Goal: Obtain resource: Download file/media

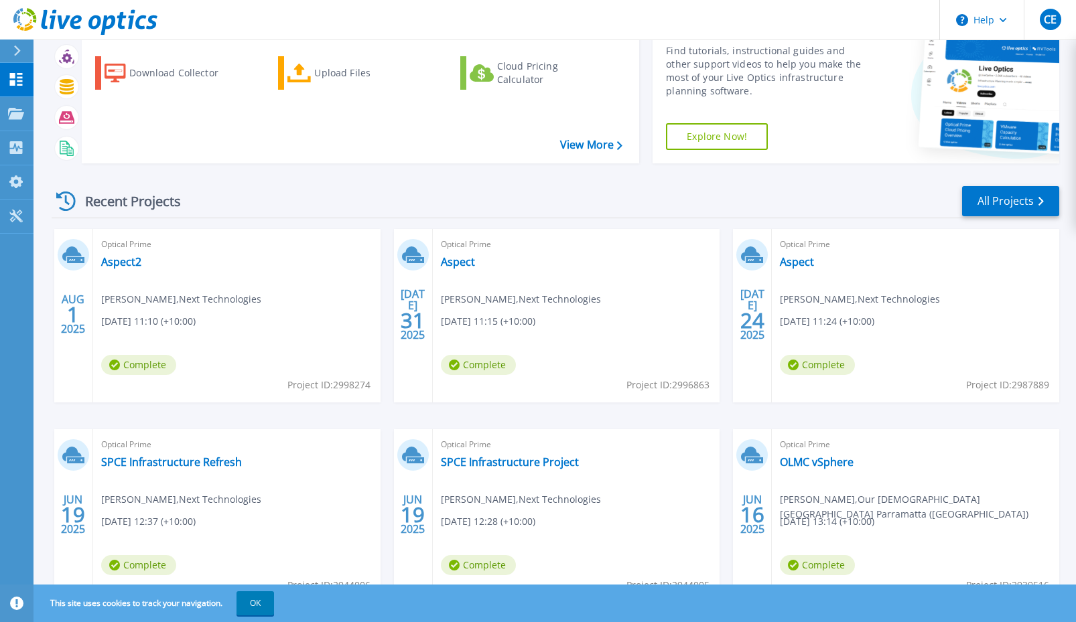
scroll to position [66, 0]
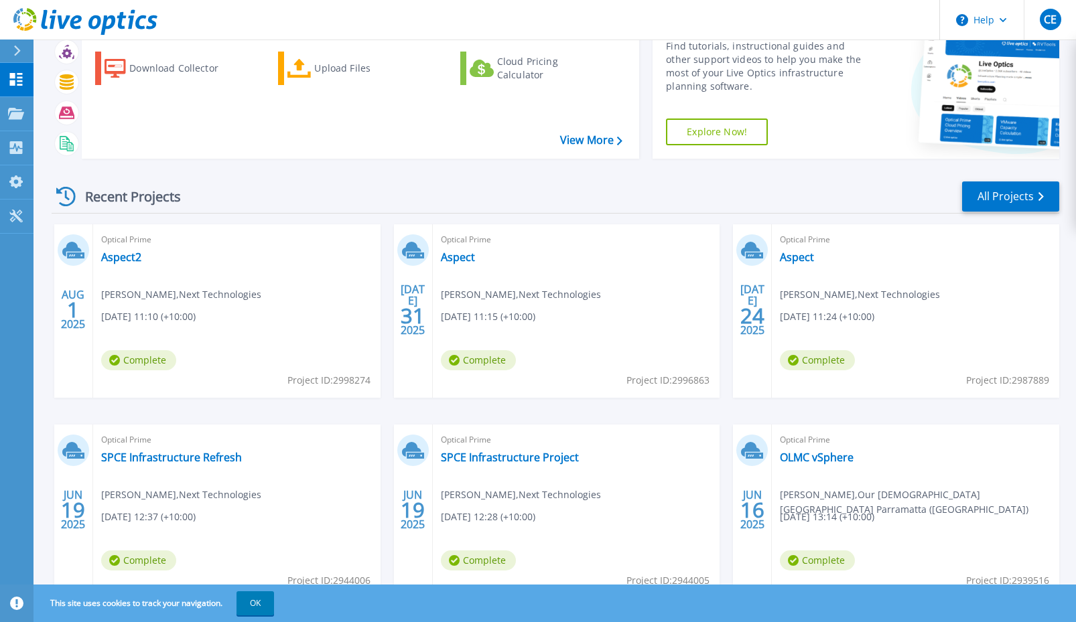
click at [297, 266] on div "Optical Prime Aspect2 Chris Ericoli , Next Technologies 08/01/2025, 11:10 (+10:…" at bounding box center [236, 311] width 287 height 174
click at [126, 255] on link "Aspect2" at bounding box center [121, 257] width 40 height 13
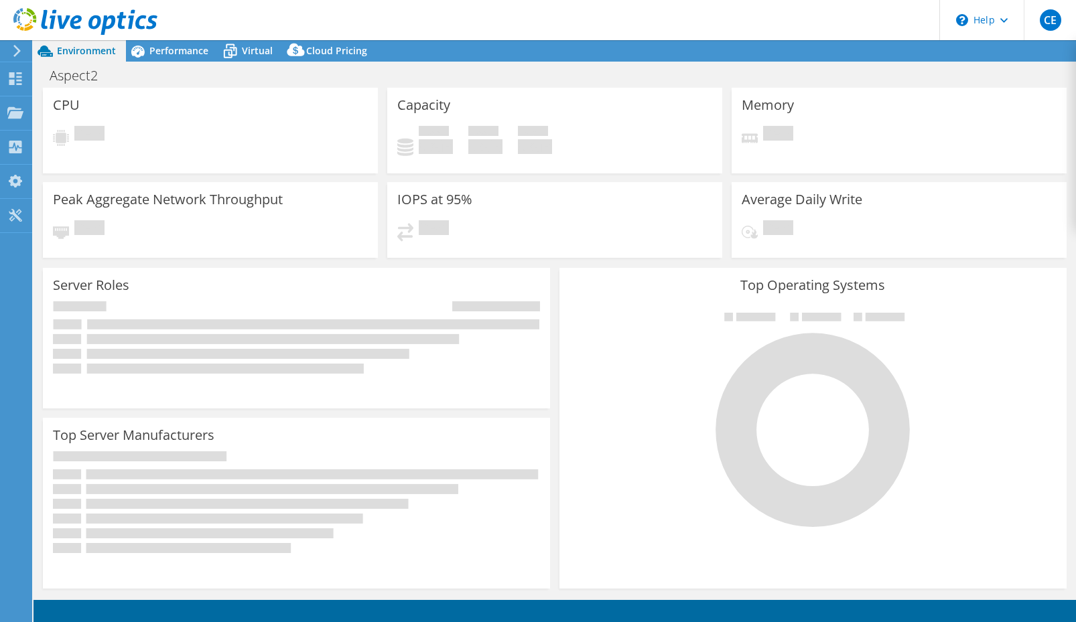
select select "USD"
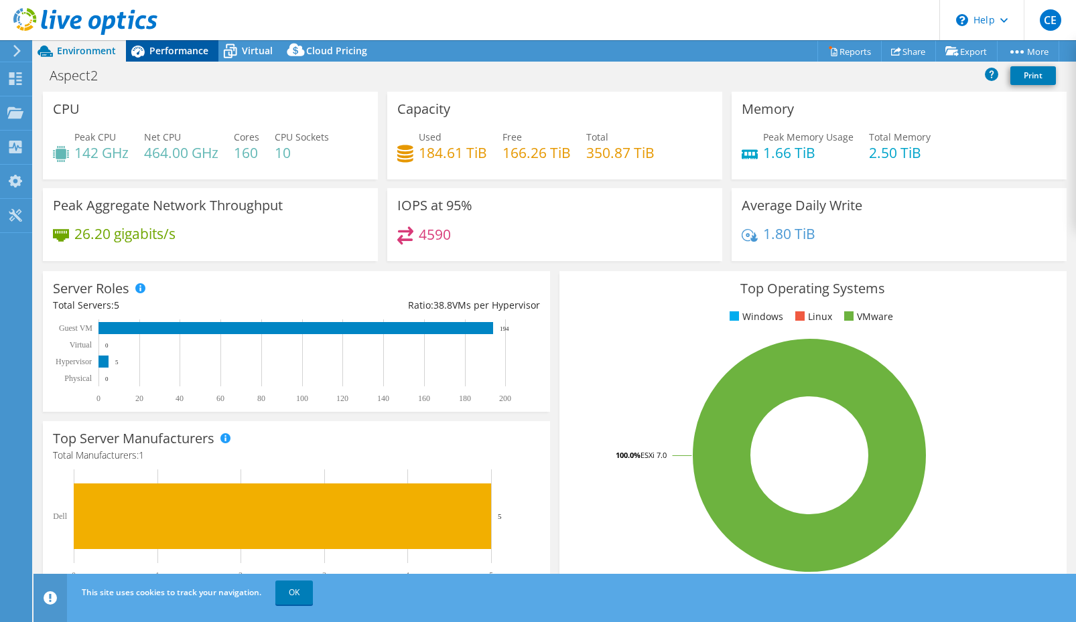
click at [176, 55] on span "Performance" at bounding box center [178, 50] width 59 height 13
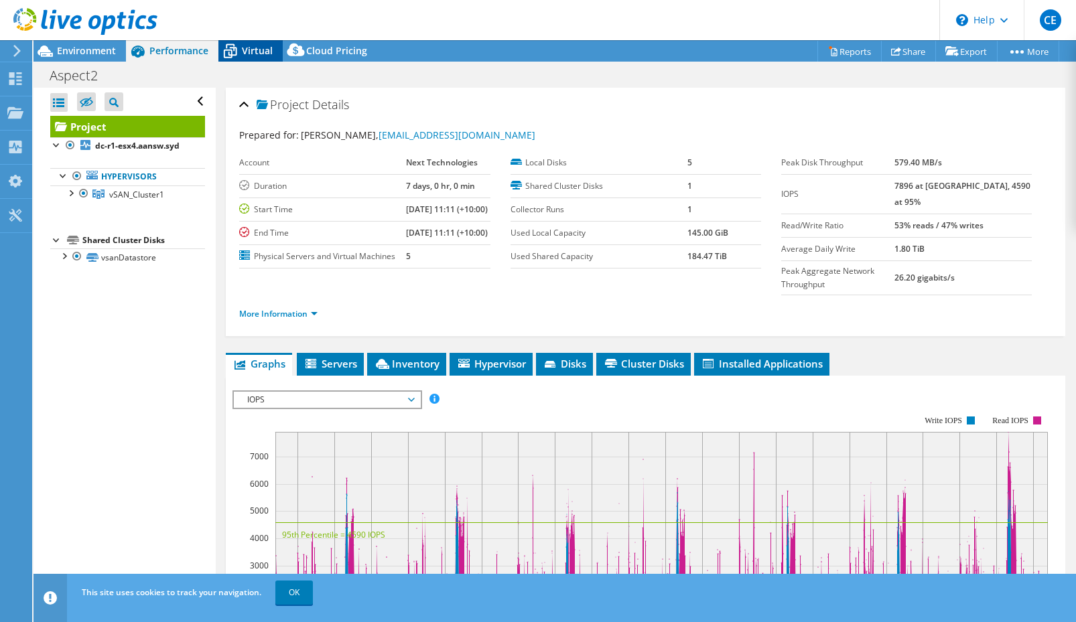
click at [270, 52] on span "Virtual" at bounding box center [257, 50] width 31 height 13
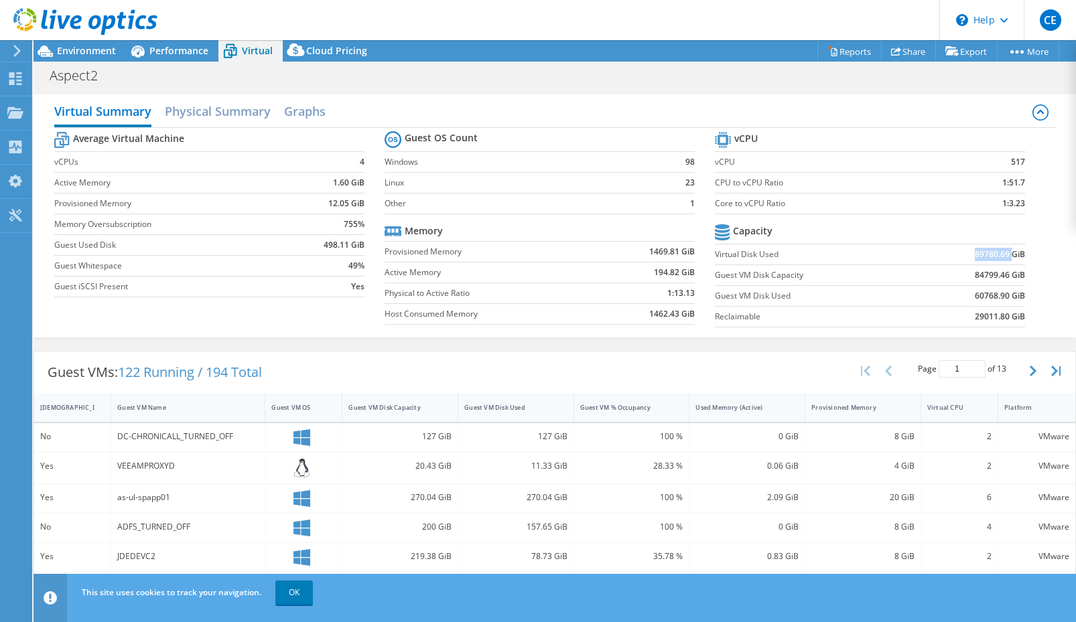
drag, startPoint x: 983, startPoint y: 255, endPoint x: 1013, endPoint y: 255, distance: 30.2
click at [1013, 255] on b "89780.69 GiB" at bounding box center [1000, 254] width 50 height 13
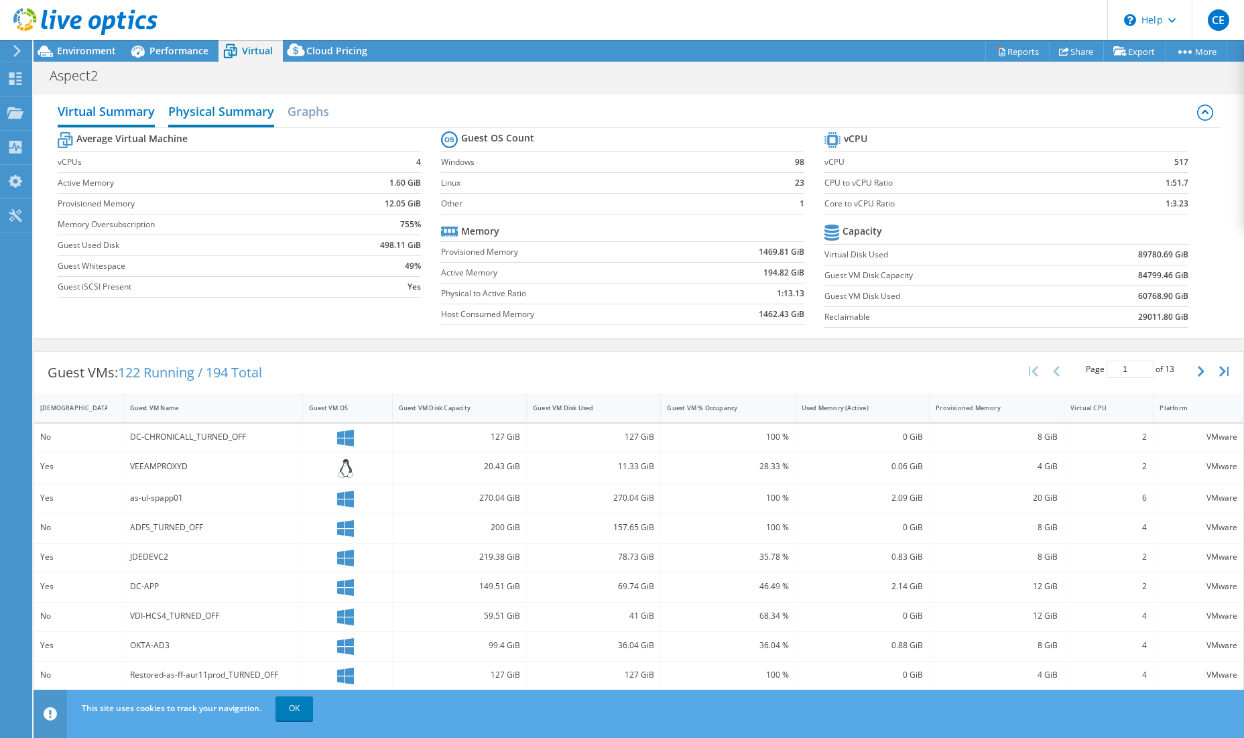
click at [202, 111] on h2 "Physical Summary" at bounding box center [221, 112] width 106 height 29
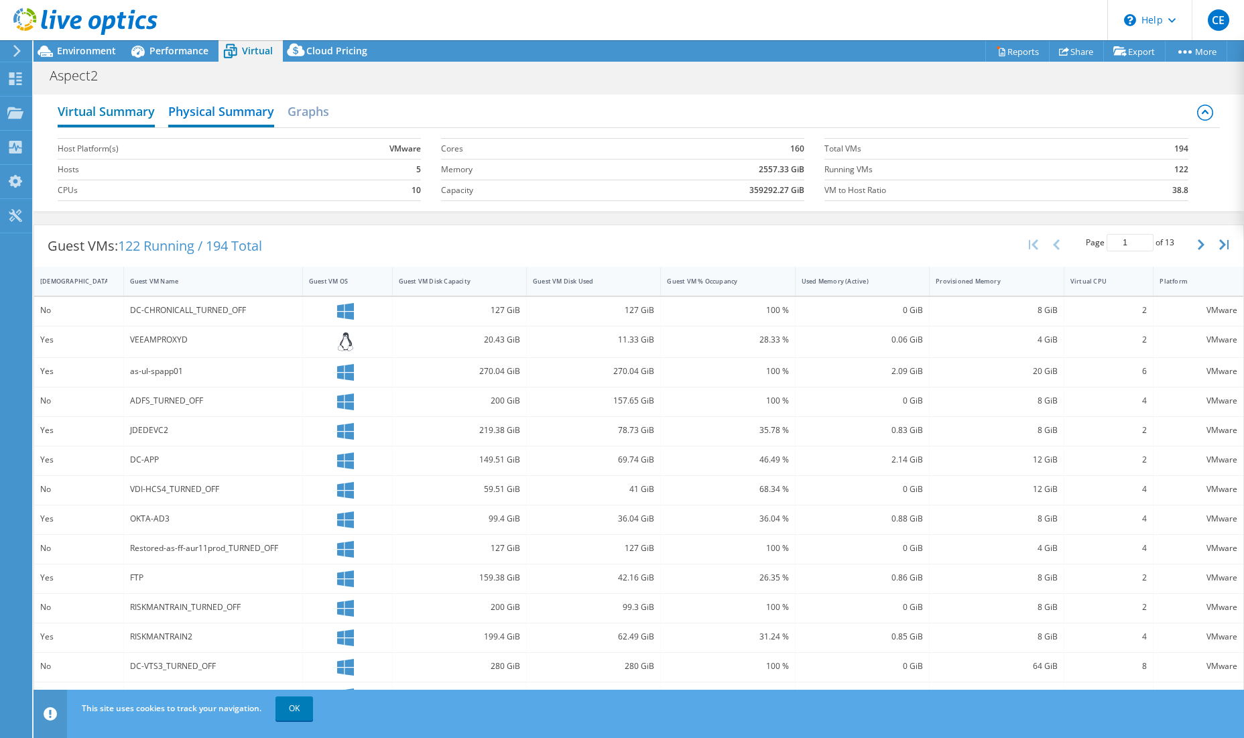
click at [100, 113] on h2 "Virtual Summary" at bounding box center [106, 112] width 97 height 29
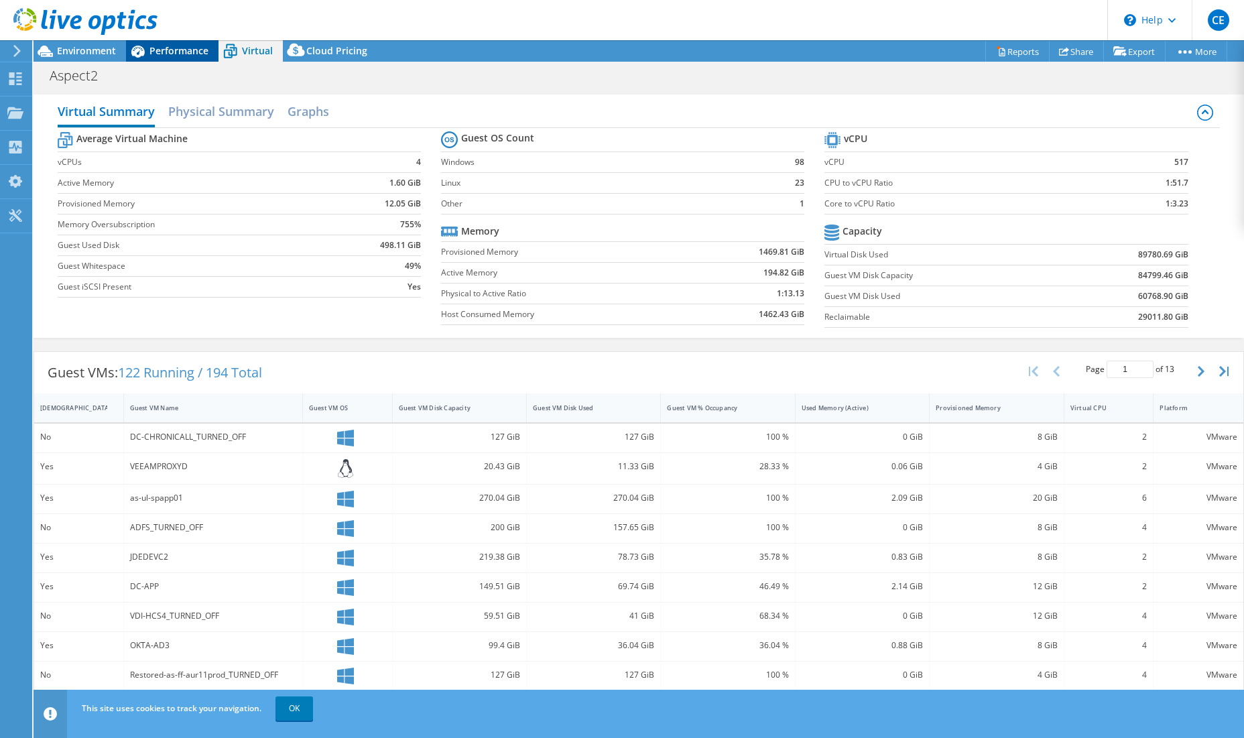
click at [192, 54] on span "Performance" at bounding box center [178, 50] width 59 height 13
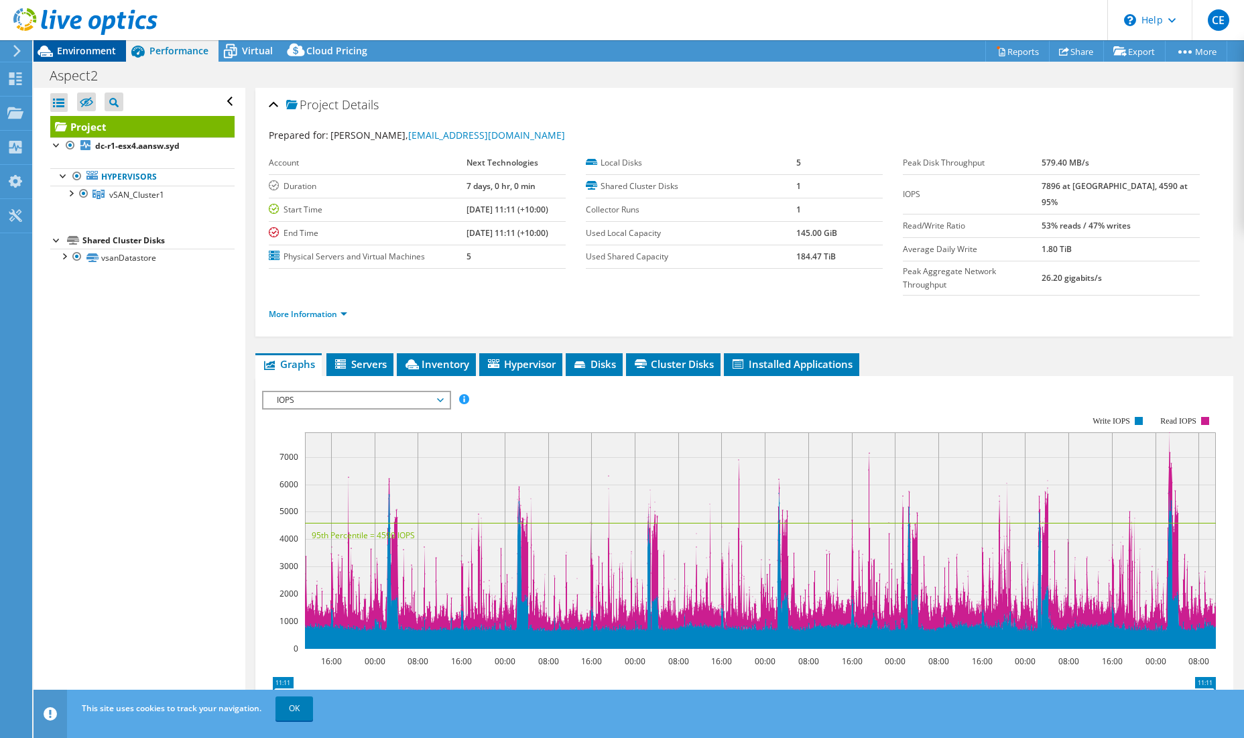
click at [97, 55] on span "Environment" at bounding box center [86, 50] width 59 height 13
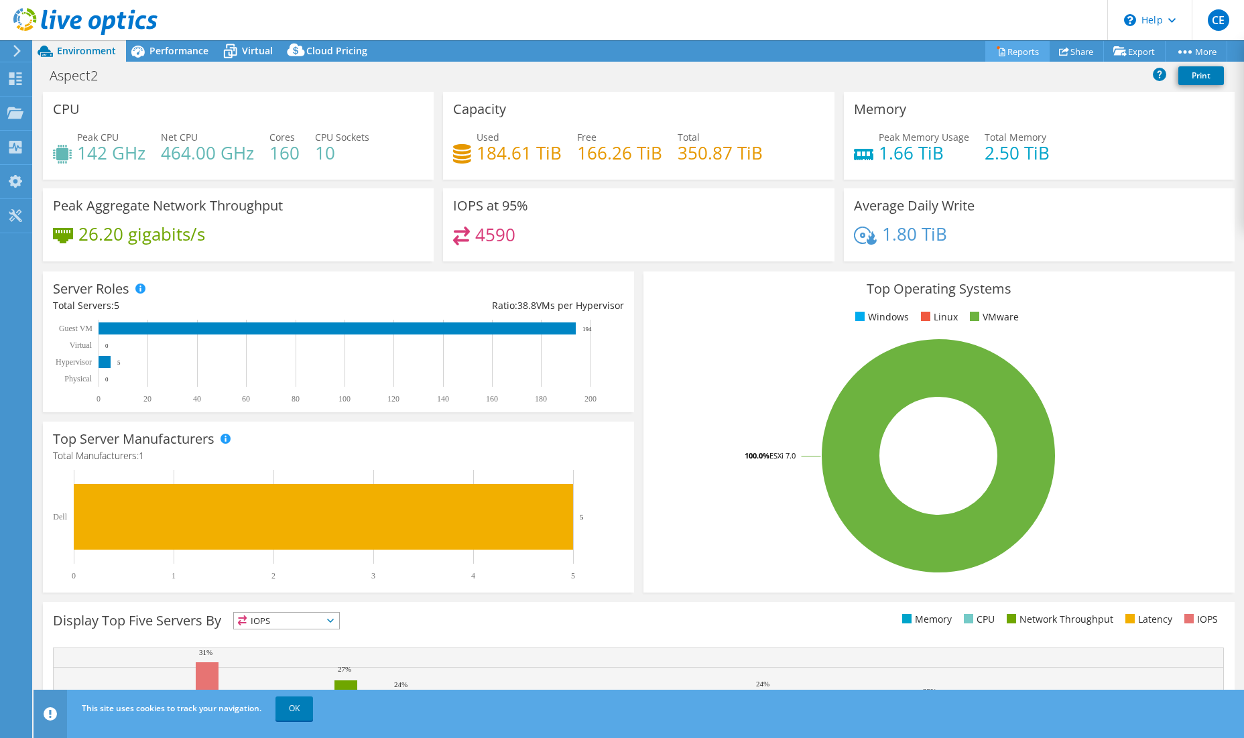
click at [1021, 54] on link "Reports" at bounding box center [1017, 51] width 64 height 21
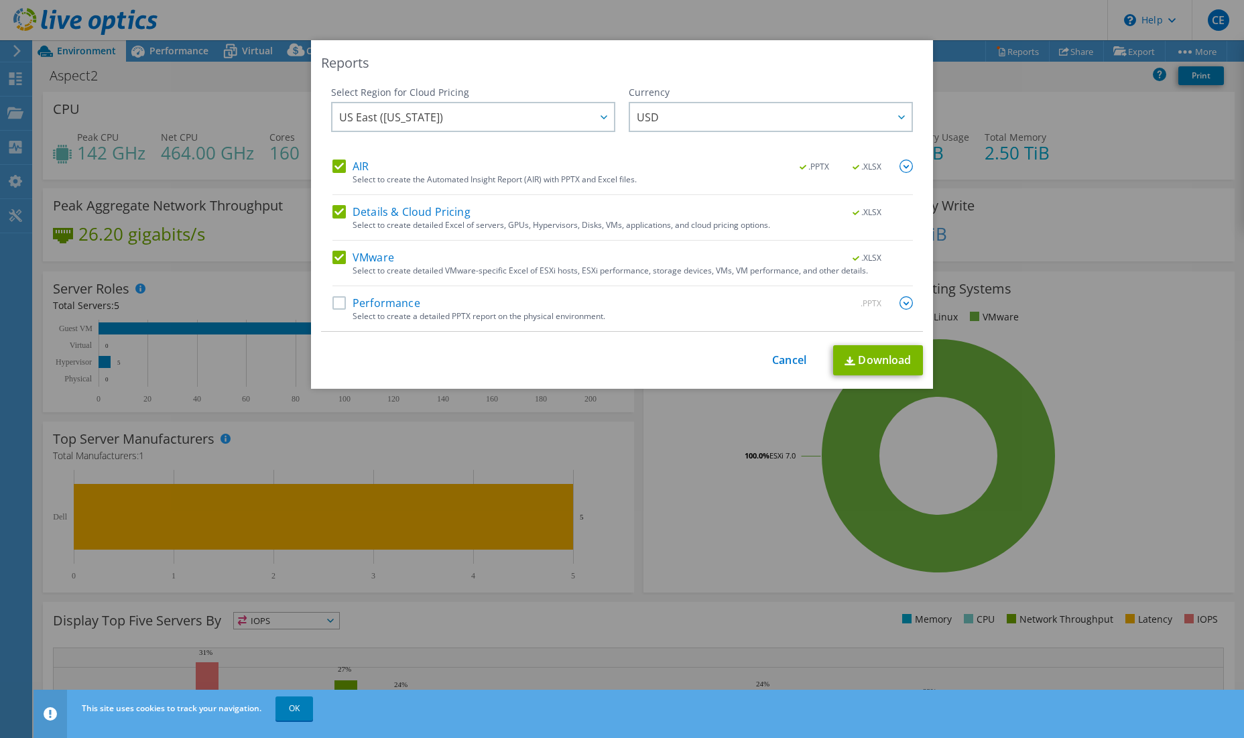
click at [344, 308] on label "Performance" at bounding box center [376, 302] width 88 height 13
click at [0, 0] on input "Performance" at bounding box center [0, 0] width 0 height 0
click at [430, 109] on span "US East ([US_STATE])" at bounding box center [476, 116] width 275 height 27
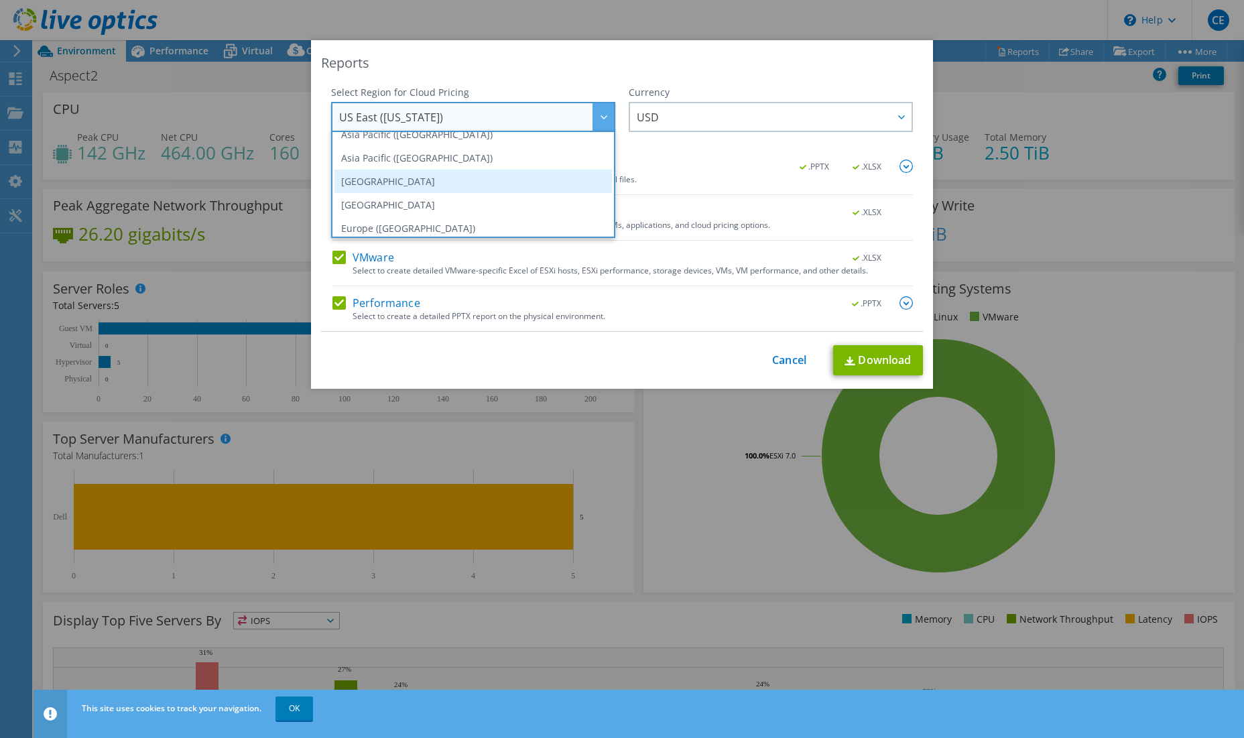
scroll to position [78, 0]
click at [458, 188] on li "[GEOGRAPHIC_DATA]" at bounding box center [472, 185] width 277 height 23
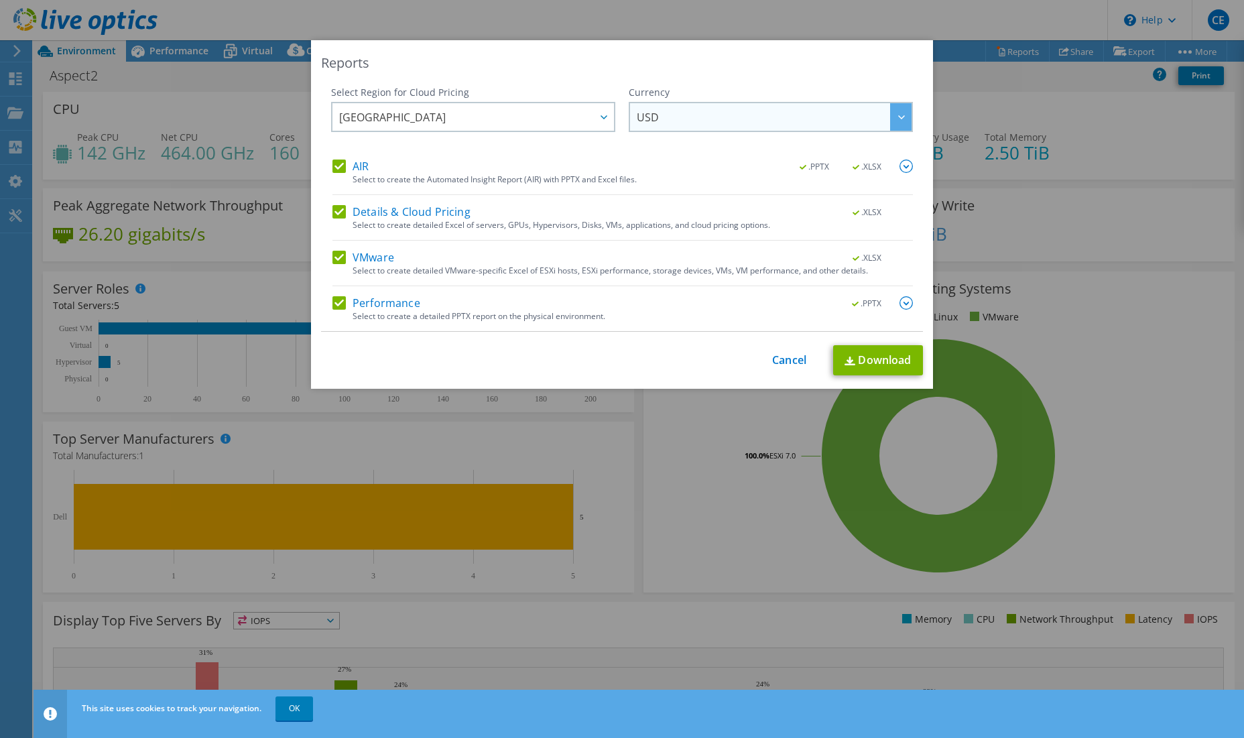
click at [673, 125] on span "USD" at bounding box center [774, 116] width 275 height 27
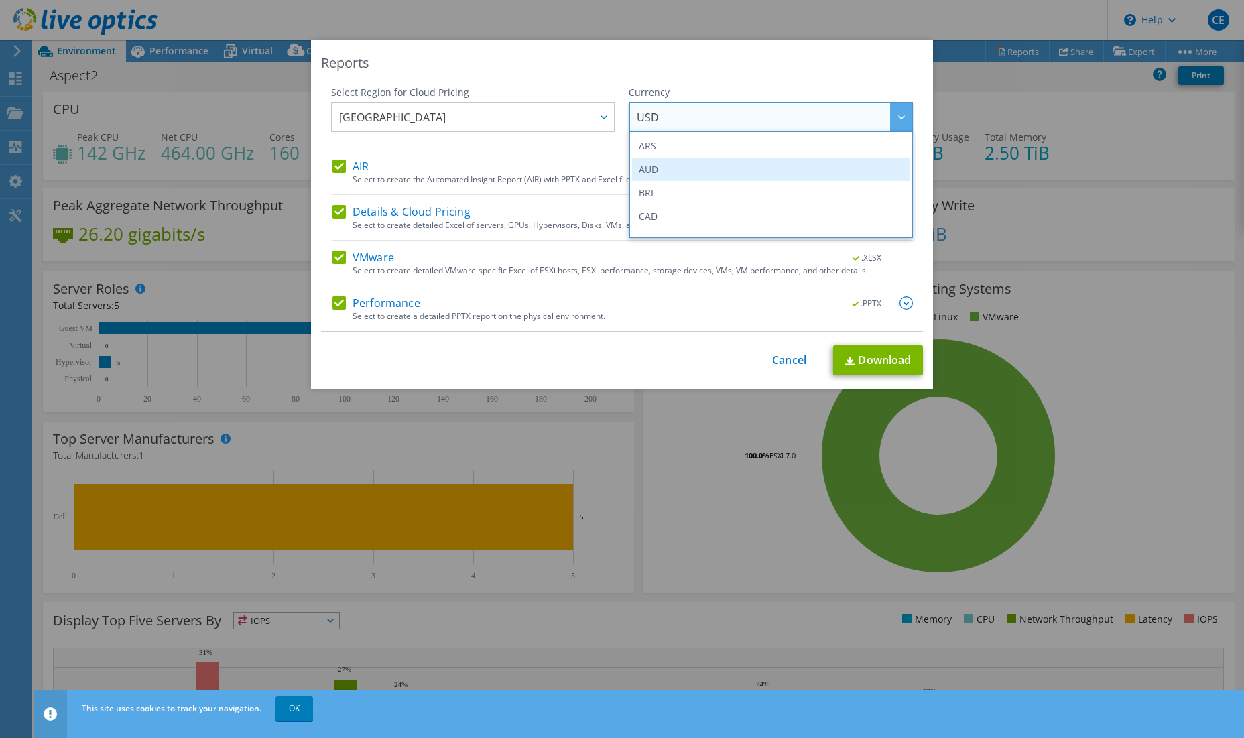
click at [680, 171] on li "AUD" at bounding box center [770, 168] width 277 height 23
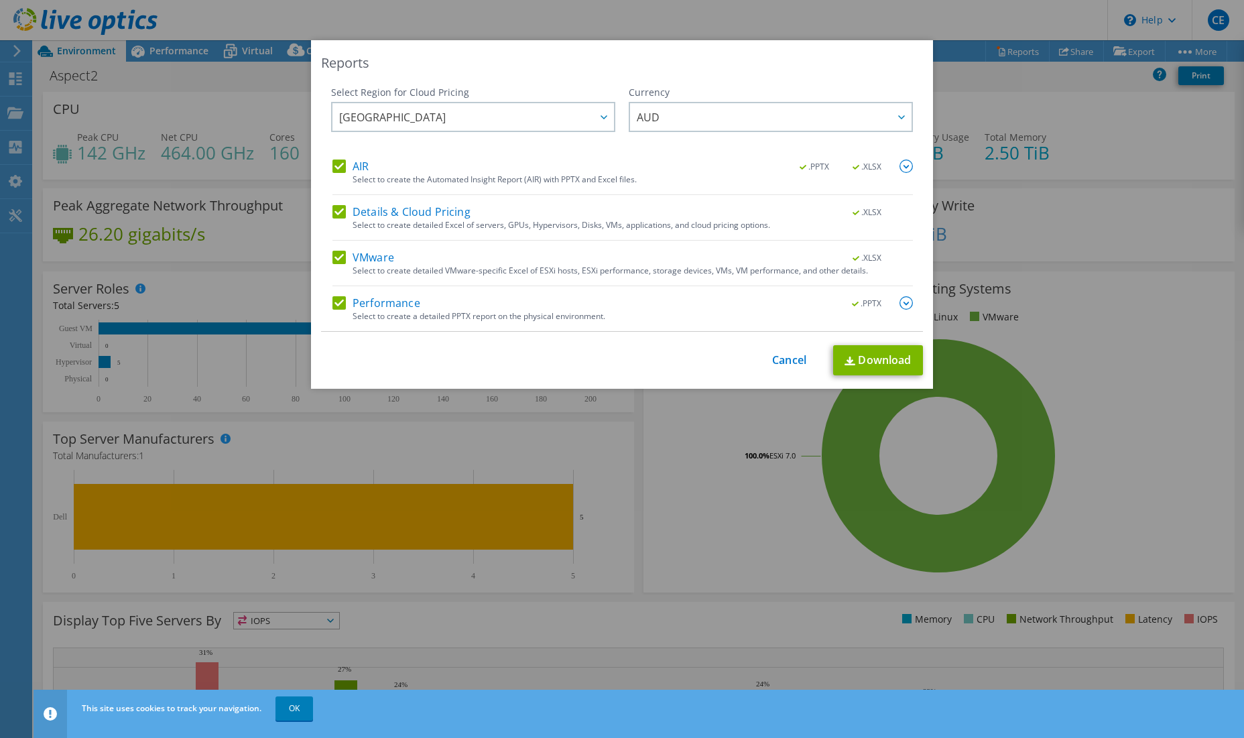
click at [878, 366] on link "Download" at bounding box center [878, 360] width 90 height 30
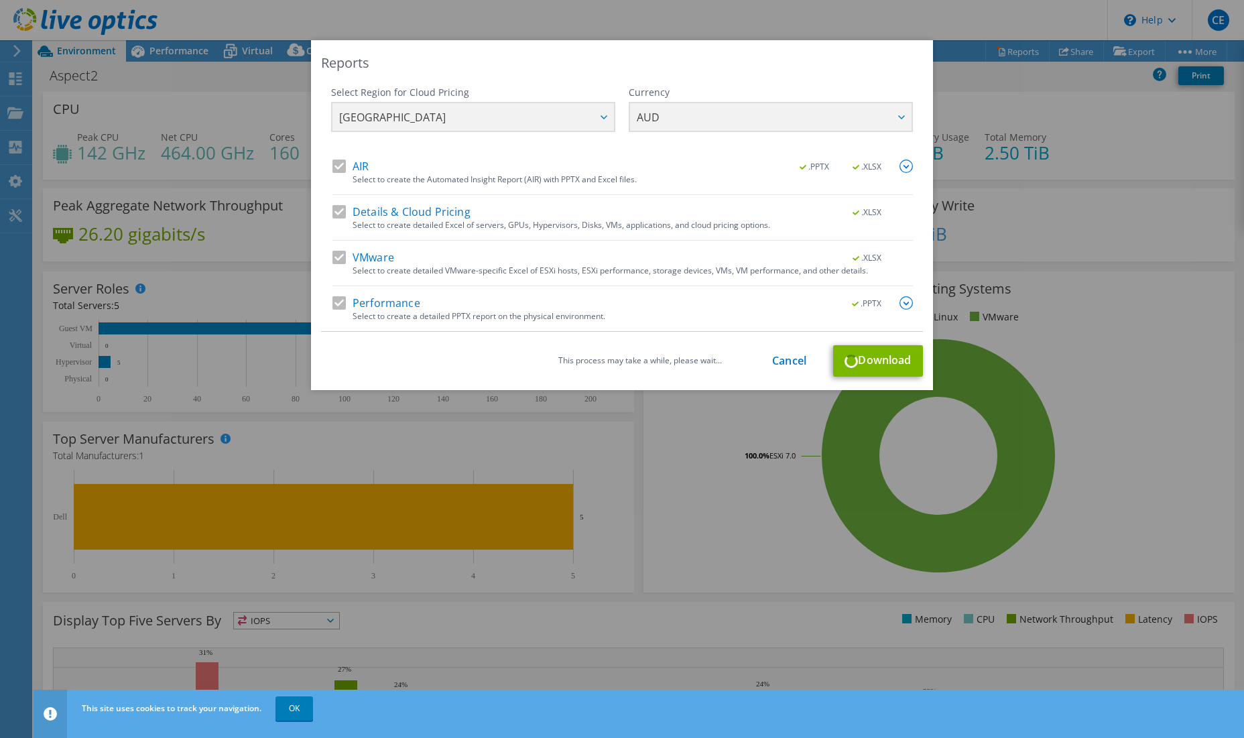
drag, startPoint x: 873, startPoint y: 352, endPoint x: 876, endPoint y: 363, distance: 10.6
click at [873, 353] on div "This process may take a while, please wait... Cancel Download" at bounding box center [622, 360] width 602 height 31
click at [881, 365] on div "This process may take a while, please wait... Cancel Download" at bounding box center [622, 360] width 602 height 31
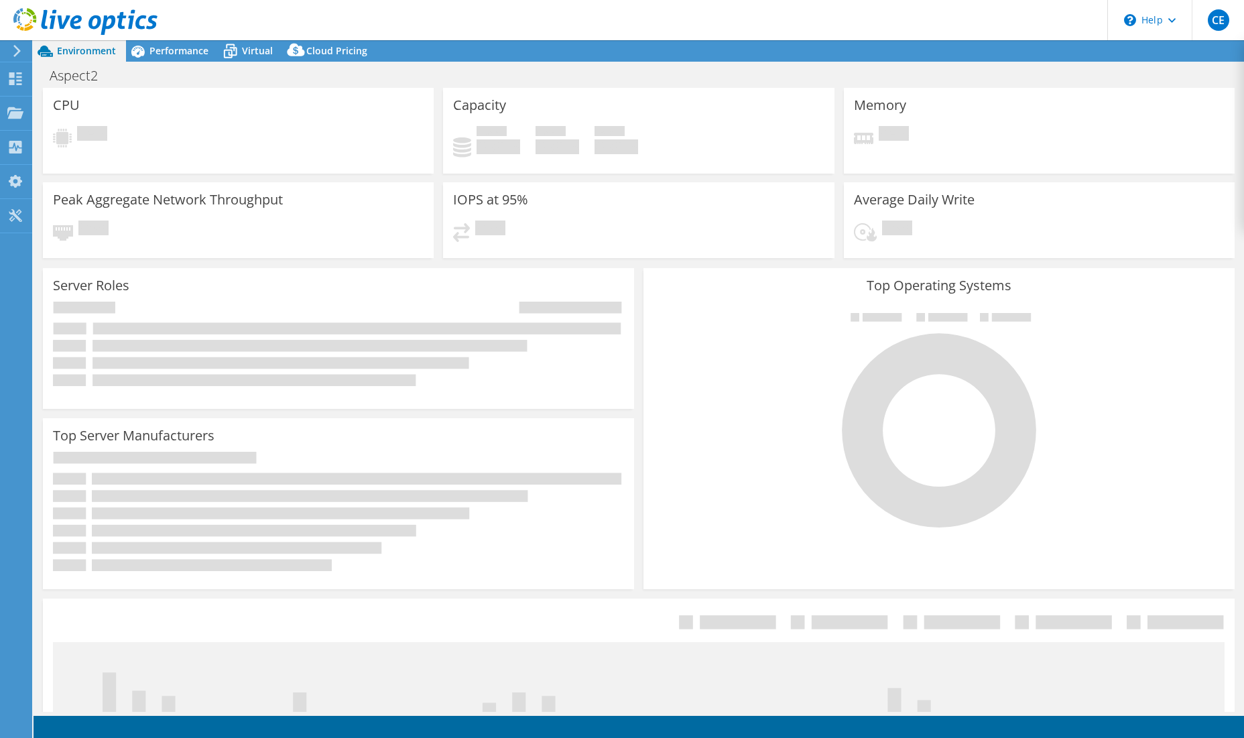
select select "[GEOGRAPHIC_DATA]"
select select "AUD"
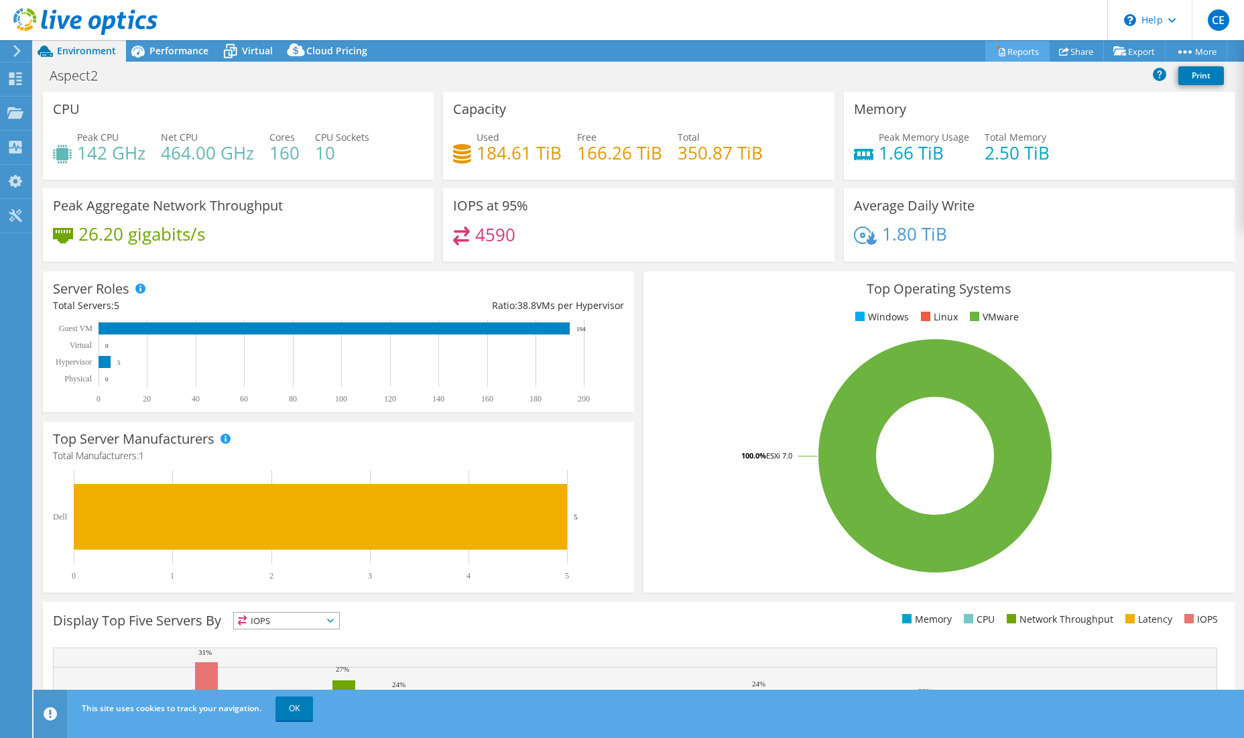
click at [1014, 53] on link "Reports" at bounding box center [1017, 51] width 64 height 21
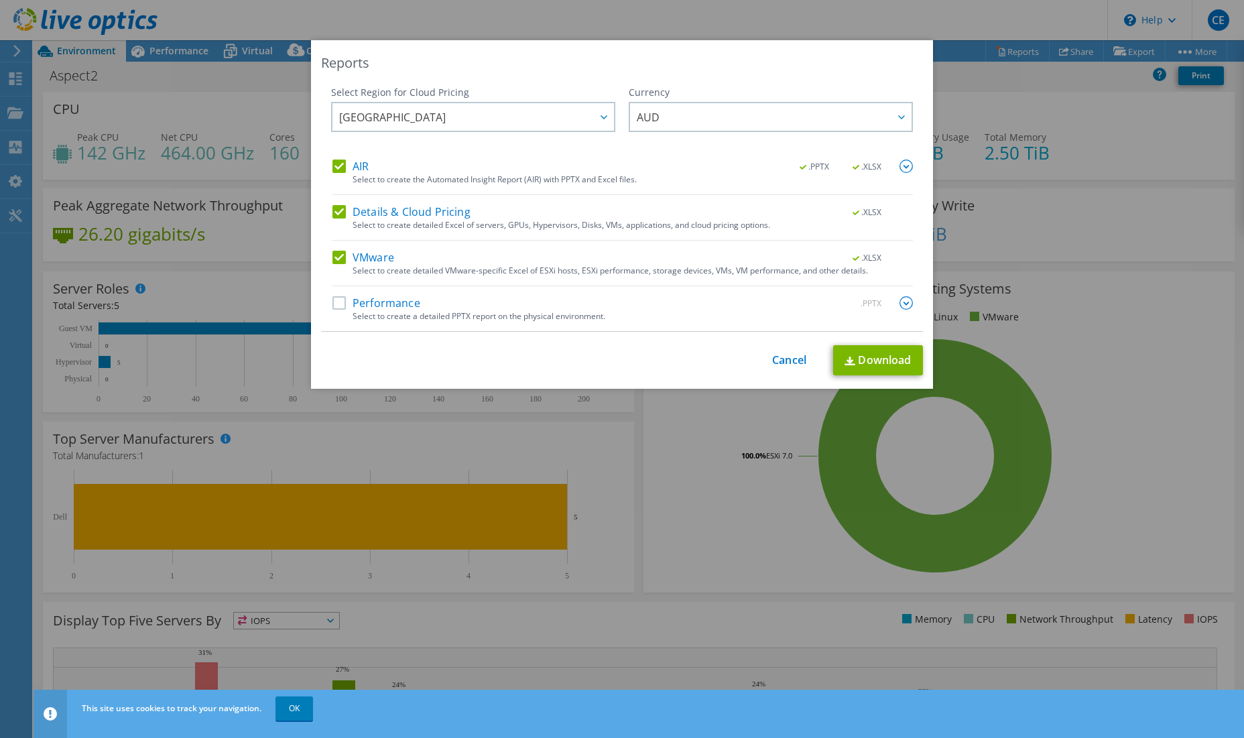
click at [339, 306] on label "Performance" at bounding box center [376, 302] width 88 height 13
click at [0, 0] on input "Performance" at bounding box center [0, 0] width 0 height 0
click at [925, 363] on div "Reports Select Region for Cloud Pricing Asia Pacific ([GEOGRAPHIC_DATA]) [GEOGR…" at bounding box center [622, 214] width 622 height 348
drag, startPoint x: 884, startPoint y: 363, endPoint x: 899, endPoint y: 387, distance: 27.9
click at [885, 363] on link "Download" at bounding box center [878, 360] width 90 height 30
